Goal: Task Accomplishment & Management: Use online tool/utility

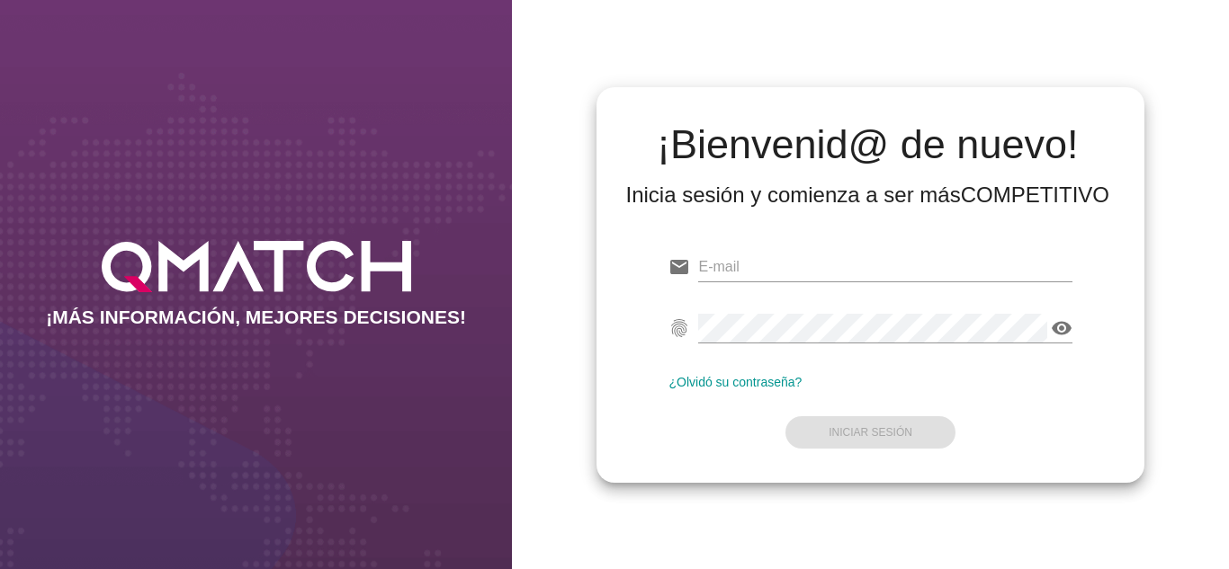
type input "[EMAIL_ADDRESS][DOMAIN_NAME]"
click at [690, 467] on div "email [EMAIL_ADDRESS][DOMAIN_NAME] fingerprint visibility ¿Olvidó su contraseña…" at bounding box center [870, 346] width 518 height 245
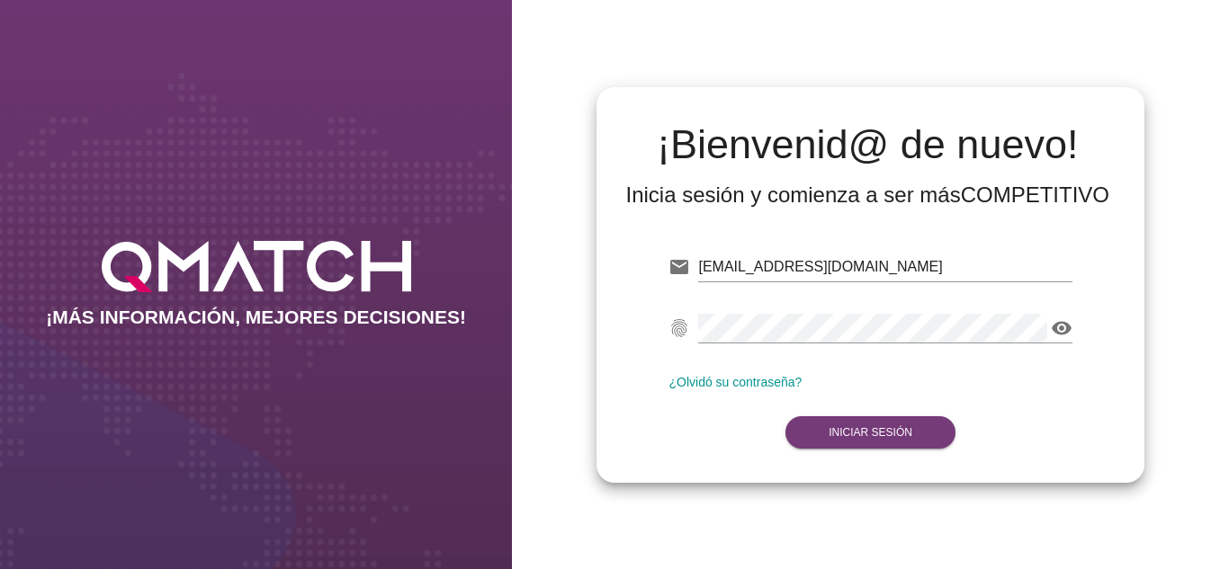
click at [854, 443] on button "Iniciar Sesión" at bounding box center [870, 432] width 170 height 32
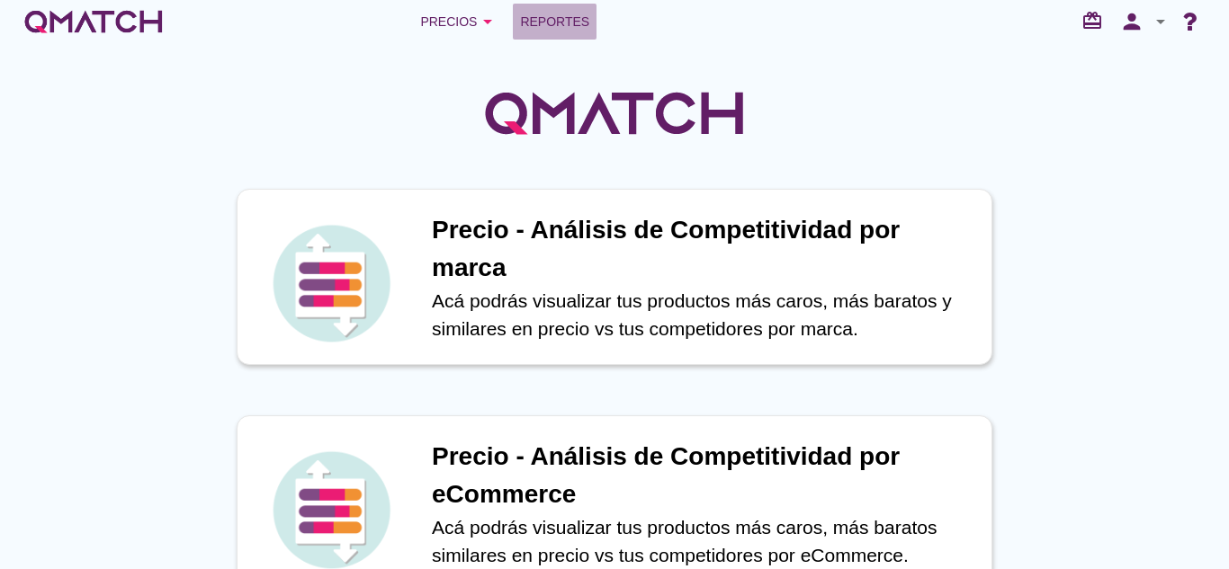
click at [540, 21] on span "Reportes" at bounding box center [554, 22] width 69 height 22
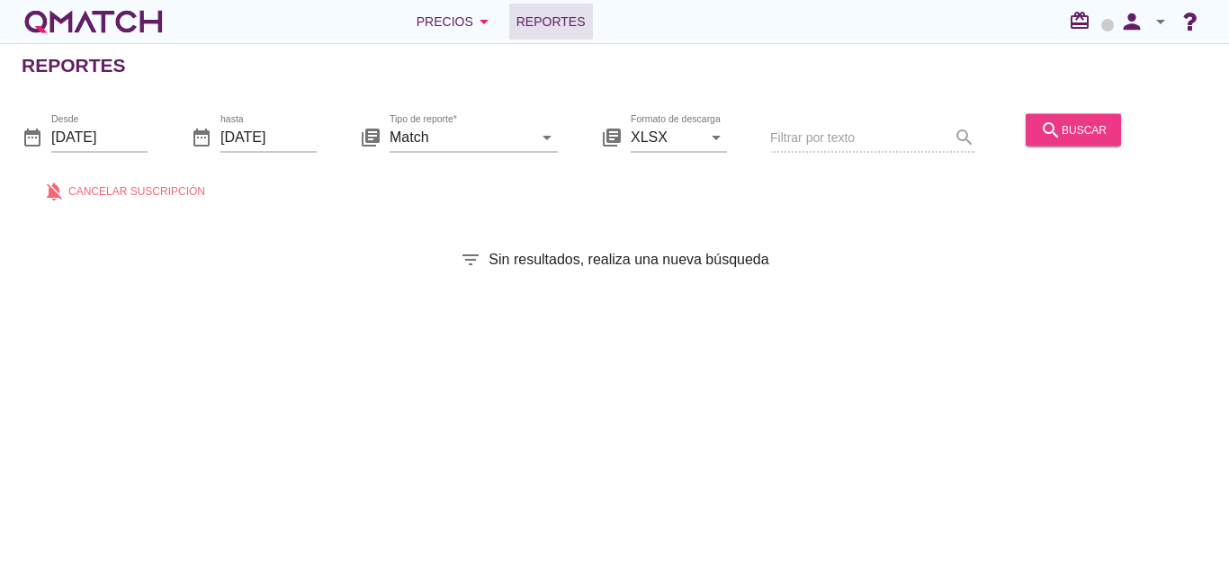
click at [1064, 137] on div "search buscar" at bounding box center [1073, 130] width 67 height 22
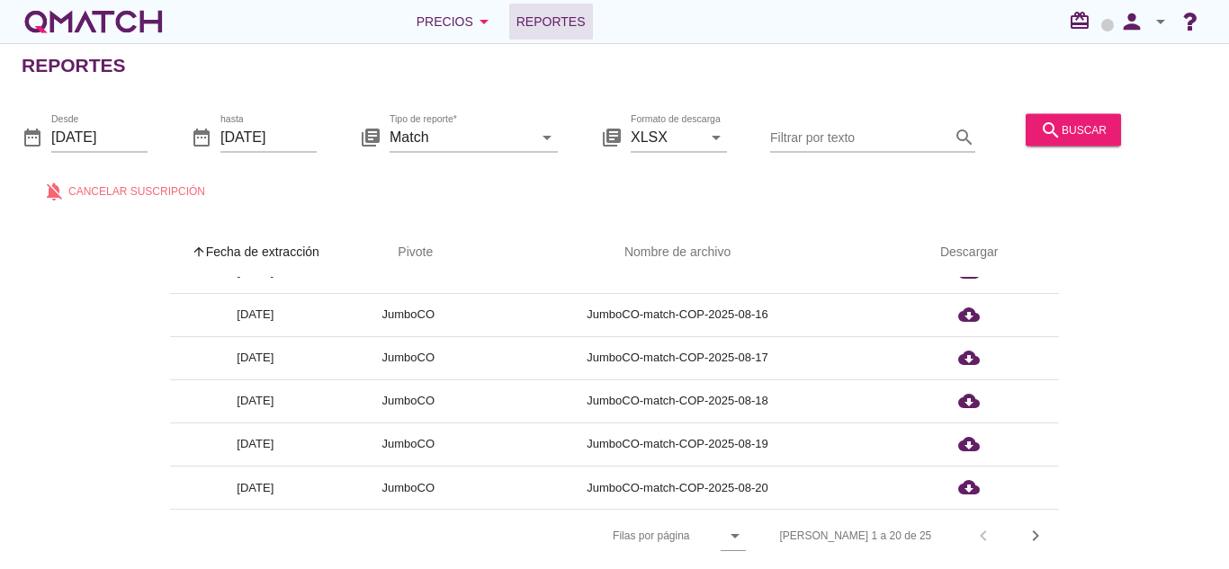
scroll to position [6, 0]
click at [1018, 521] on div "[PERSON_NAME] 1 a 20 de 25 chevron_left chevron_right" at bounding box center [908, 536] width 301 height 43
click at [1025, 527] on icon "chevron_right" at bounding box center [1036, 536] width 22 height 22
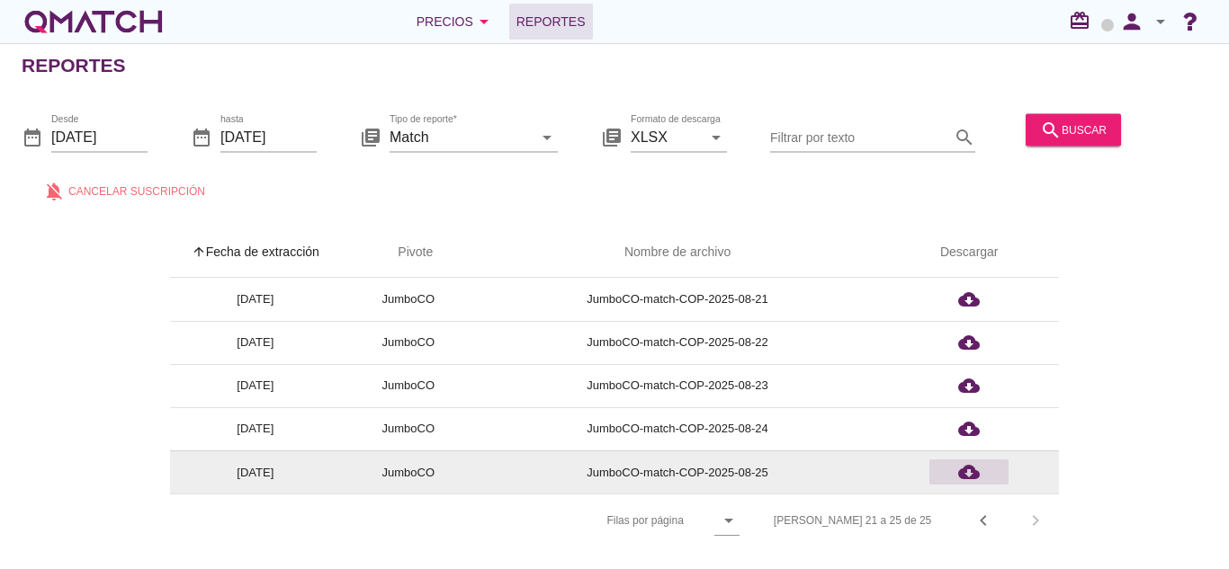
click at [977, 467] on icon "cloud_download" at bounding box center [969, 472] width 22 height 22
